Goal: Task Accomplishment & Management: Manage account settings

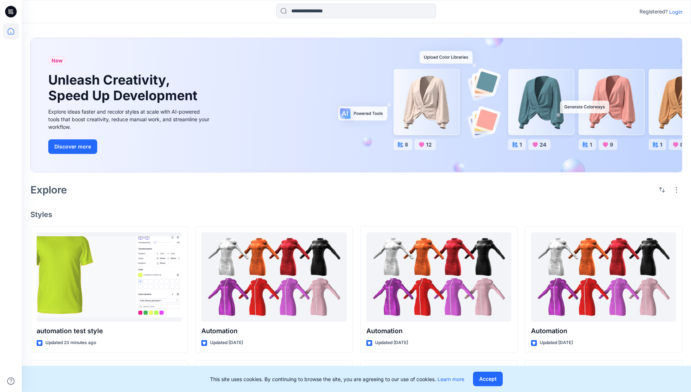
click at [674, 12] on p "Login" at bounding box center [675, 12] width 13 height 8
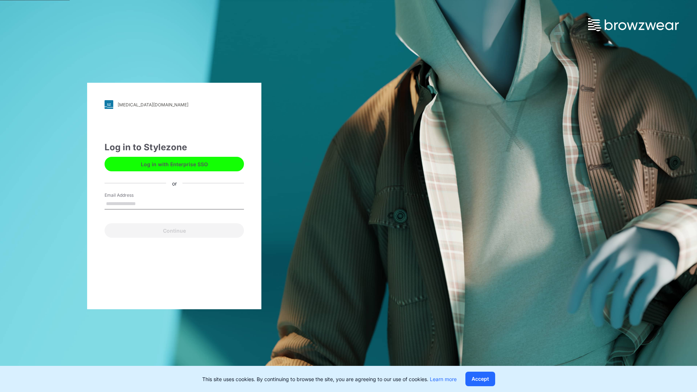
click at [143, 203] on input "Email Address" at bounding box center [174, 203] width 139 height 11
type input "**********"
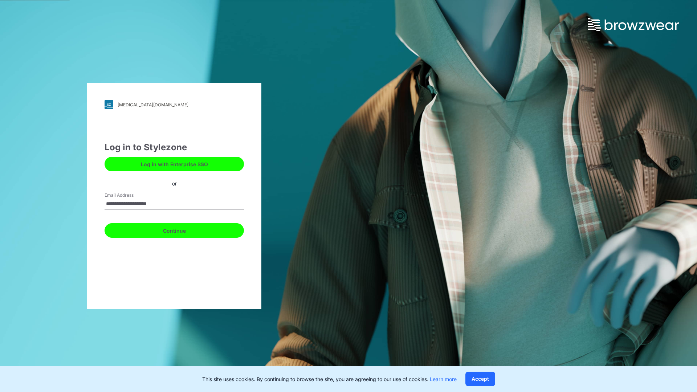
click at [182, 229] on button "Continue" at bounding box center [174, 230] width 139 height 15
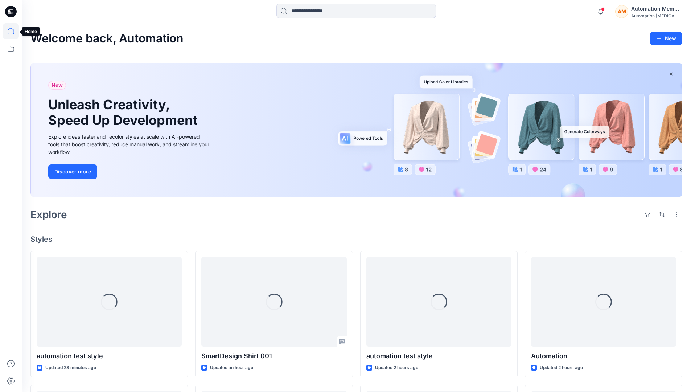
click at [13, 31] on icon at bounding box center [11, 31] width 16 height 16
click at [631, 12] on div "AM Automation Member Automation testim..." at bounding box center [648, 11] width 67 height 15
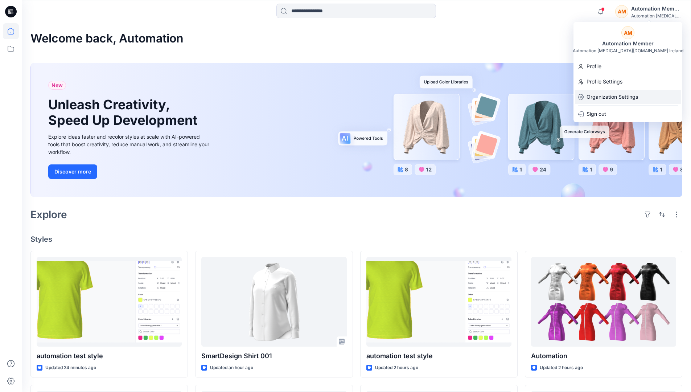
click at [612, 97] on p "Organization Settings" at bounding box center [613, 97] width 52 height 14
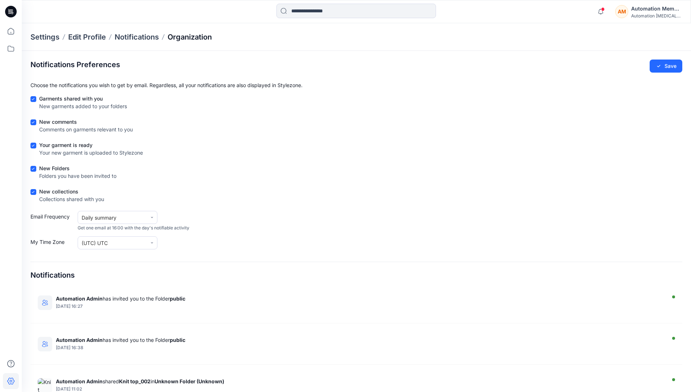
click at [188, 35] on p "Organization" at bounding box center [190, 37] width 44 height 10
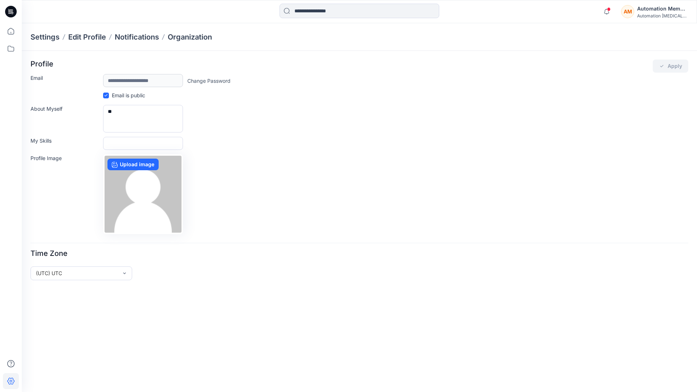
click at [636, 13] on div "AM Automation Member Automation testim..." at bounding box center [654, 11] width 67 height 15
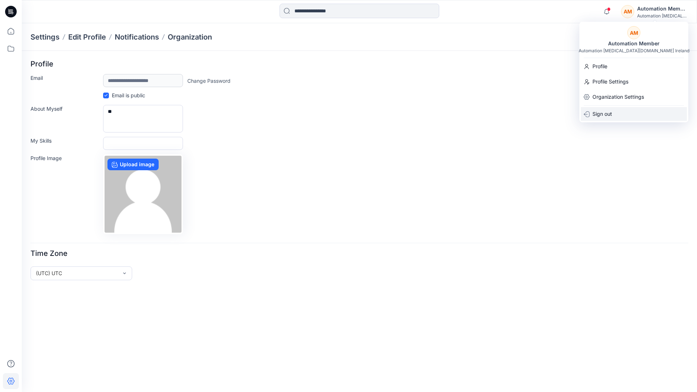
click at [620, 111] on div "Sign out" at bounding box center [634, 114] width 106 height 14
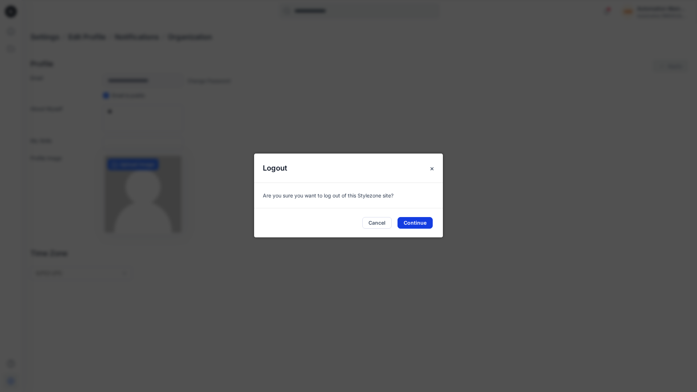
click at [405, 220] on button "Continue" at bounding box center [414, 223] width 35 height 12
